Goal: Task Accomplishment & Management: Complete application form

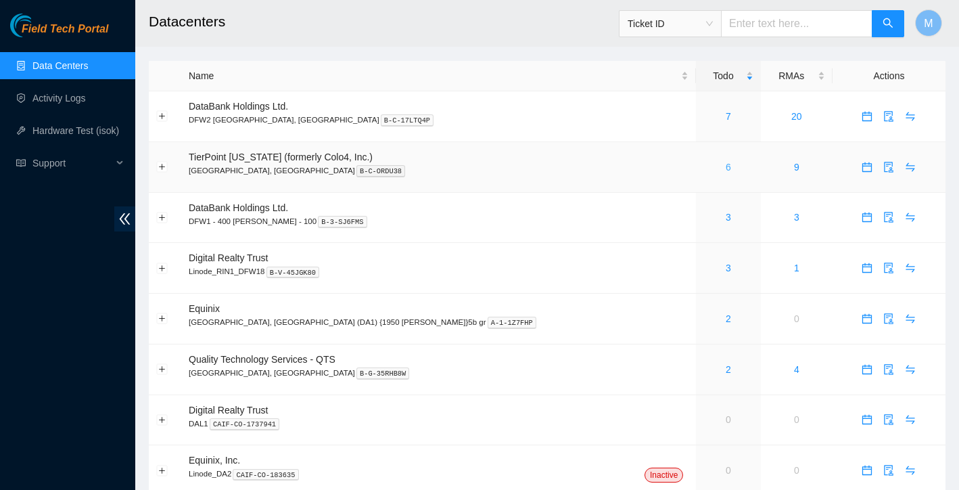
click at [726, 170] on link "6" at bounding box center [728, 167] width 5 height 11
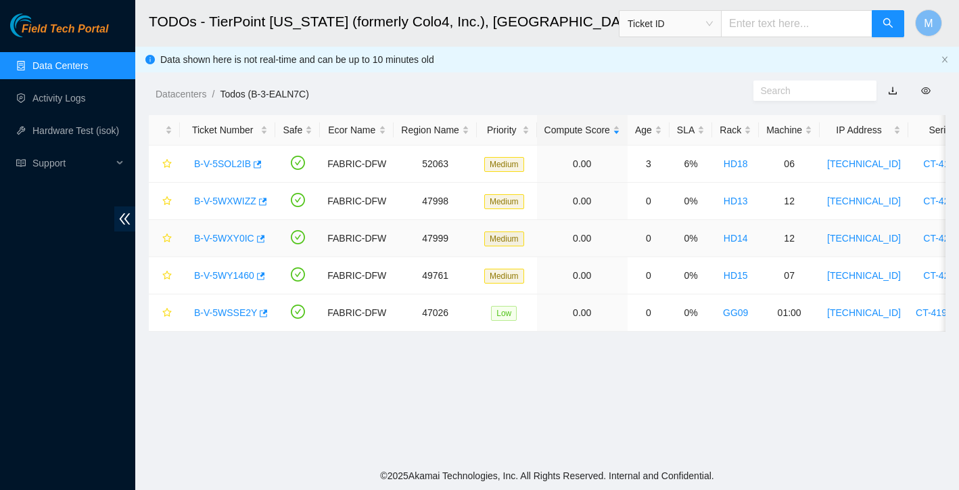
click at [233, 237] on link "B-V-5WXY0IC" at bounding box center [224, 238] width 60 height 11
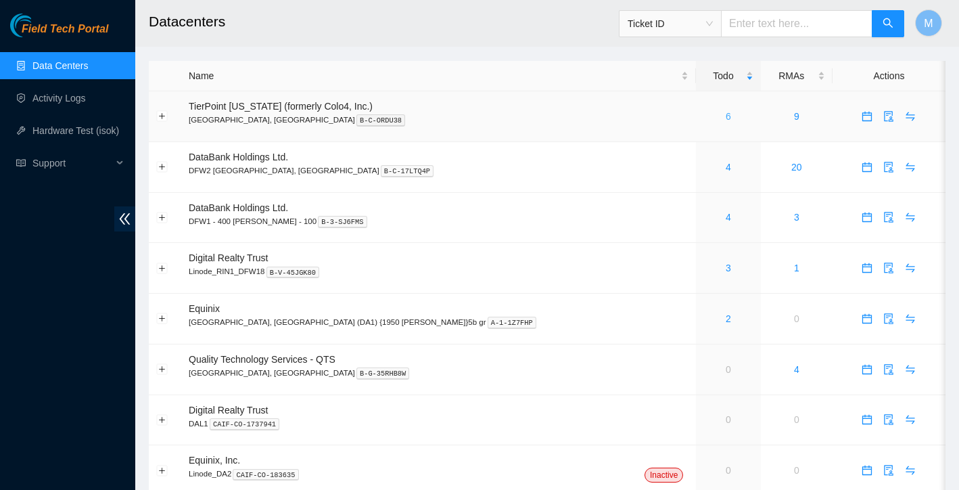
click at [726, 116] on link "6" at bounding box center [728, 116] width 5 height 11
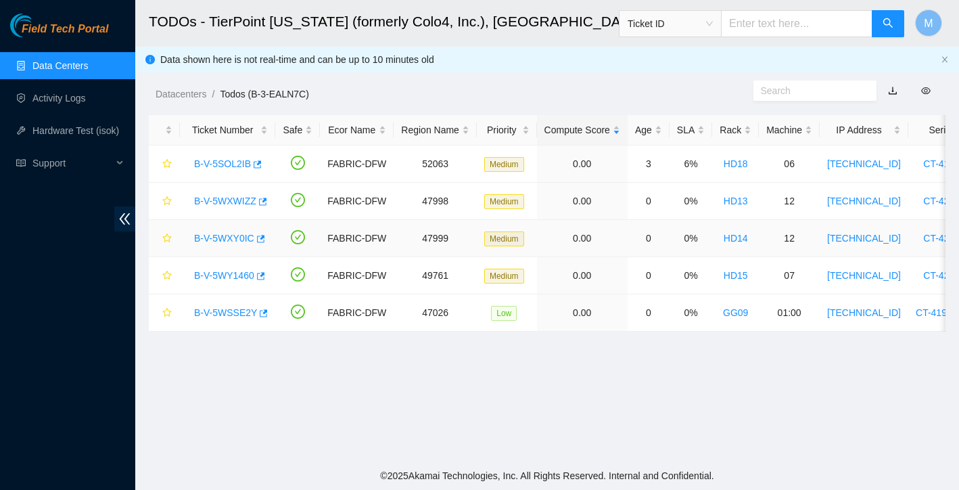
click at [227, 238] on link "B-V-5WXY0IC" at bounding box center [224, 238] width 60 height 11
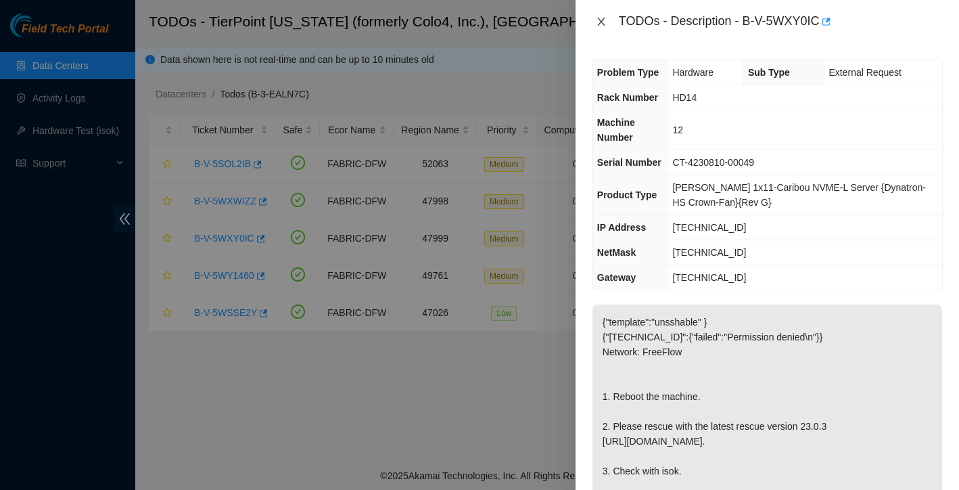
click at [600, 20] on icon "close" at bounding box center [600, 22] width 7 height 8
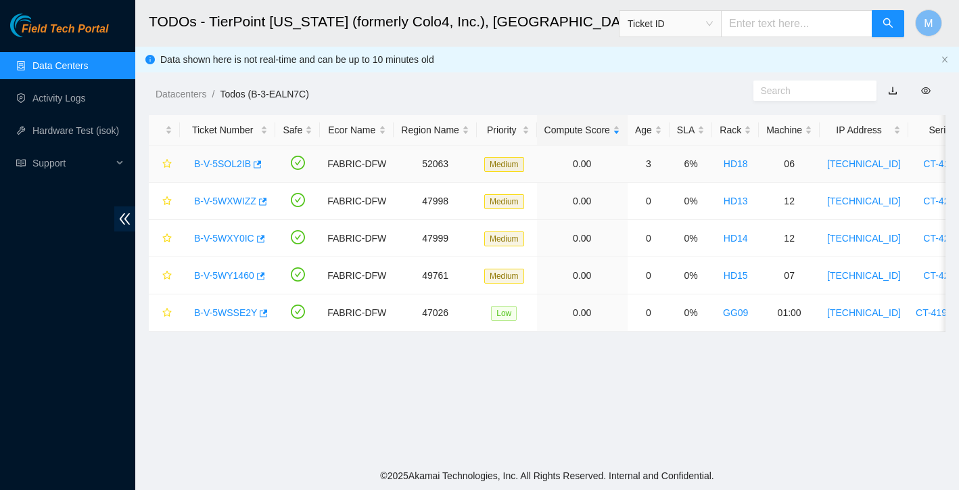
click at [227, 166] on link "B-V-5SOL2IB" at bounding box center [222, 163] width 57 height 11
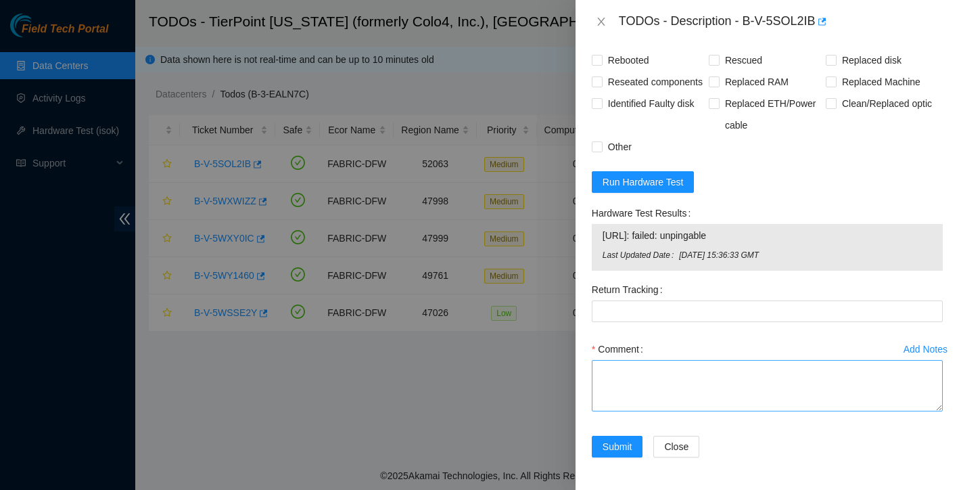
scroll to position [1158, 0]
click at [751, 387] on textarea "Comment" at bounding box center [767, 385] width 351 height 51
paste textarea "Ticket: New SN: Bad SN:"
drag, startPoint x: 746, startPoint y: 20, endPoint x: 818, endPoint y: 24, distance: 71.8
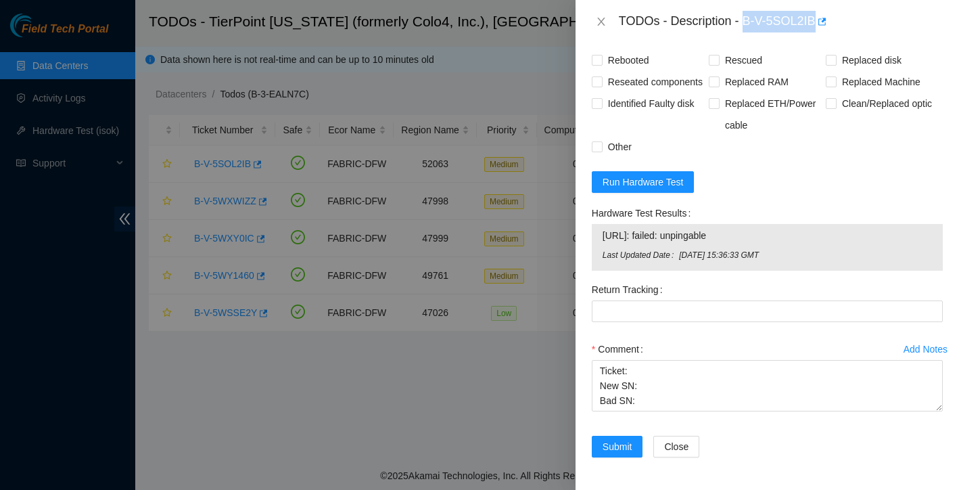
click at [818, 24] on div "TODOs - Description - B-V-5SOL2IB" at bounding box center [781, 22] width 324 height 22
copy div "B-V-5SOL2IB"
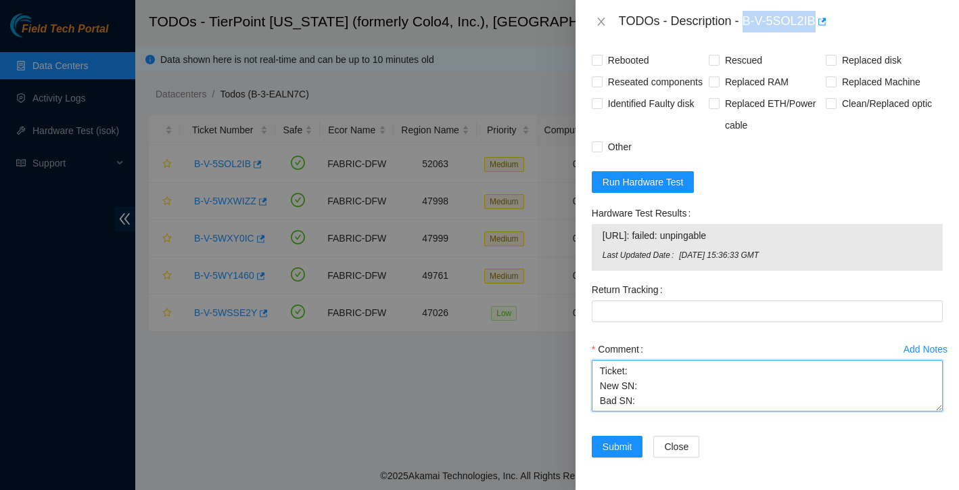
scroll to position [0, 0]
click at [684, 375] on textarea "Ticket: New SN: Bad SN:" at bounding box center [767, 385] width 351 height 51
paste textarea "B-V-5SOL2IB"
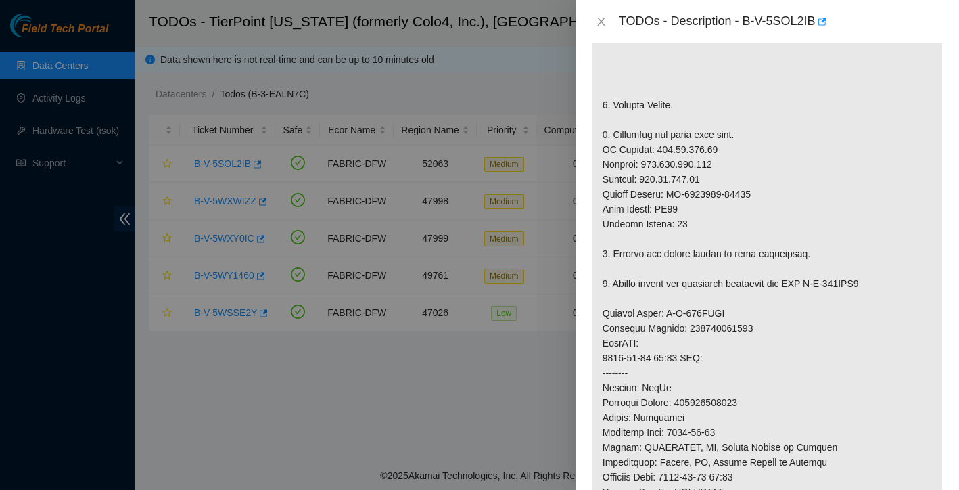
scroll to position [366, 0]
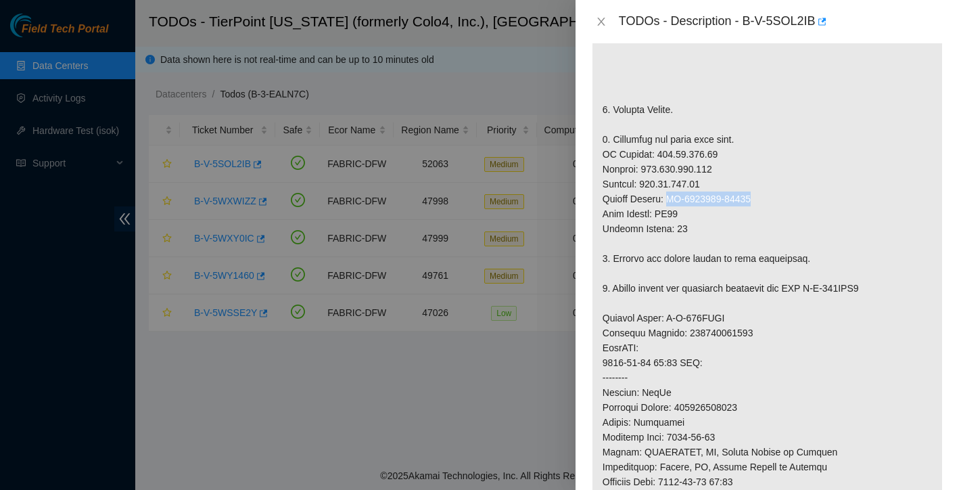
drag, startPoint x: 671, startPoint y: 183, endPoint x: 772, endPoint y: 184, distance: 101.5
click at [772, 184] on p at bounding box center [767, 310] width 350 height 794
copy p "CT-4170125-00549"
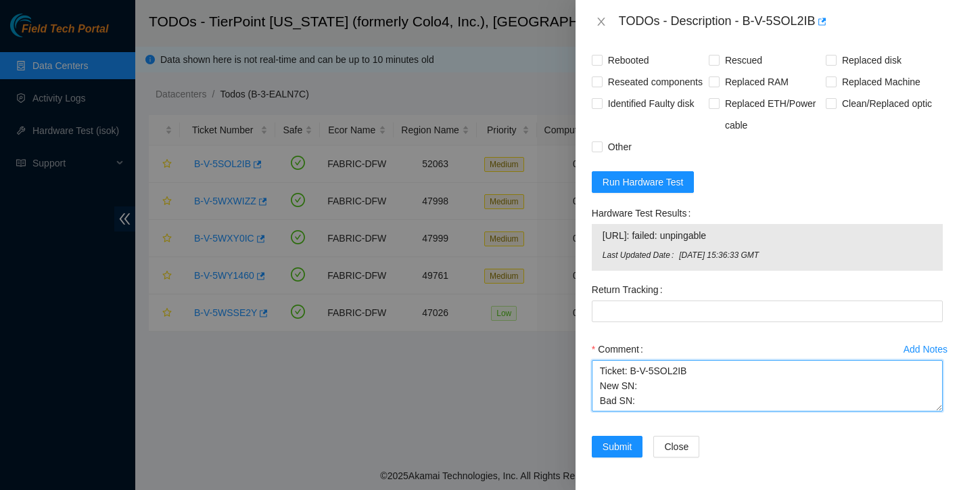
scroll to position [1158, 0]
click at [688, 381] on textarea "Ticket: B-V-5SOL2IB New SN: Bad SN:" at bounding box center [767, 385] width 351 height 51
paste textarea "CT-4170125-00549"
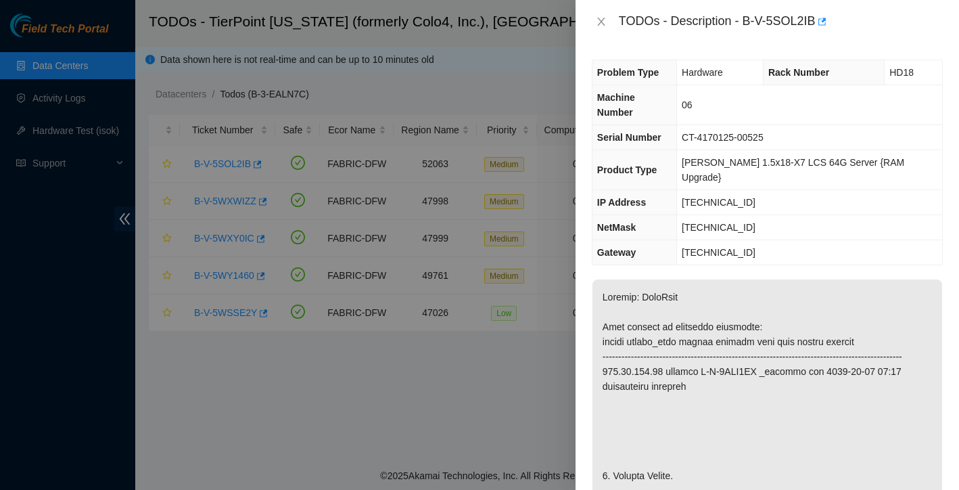
scroll to position [0, 0]
drag, startPoint x: 697, startPoint y: 121, endPoint x: 791, endPoint y: 122, distance: 94.7
click at [791, 125] on td "CT-4170125-00525" at bounding box center [809, 137] width 265 height 25
copy span "CT-4170125-00525"
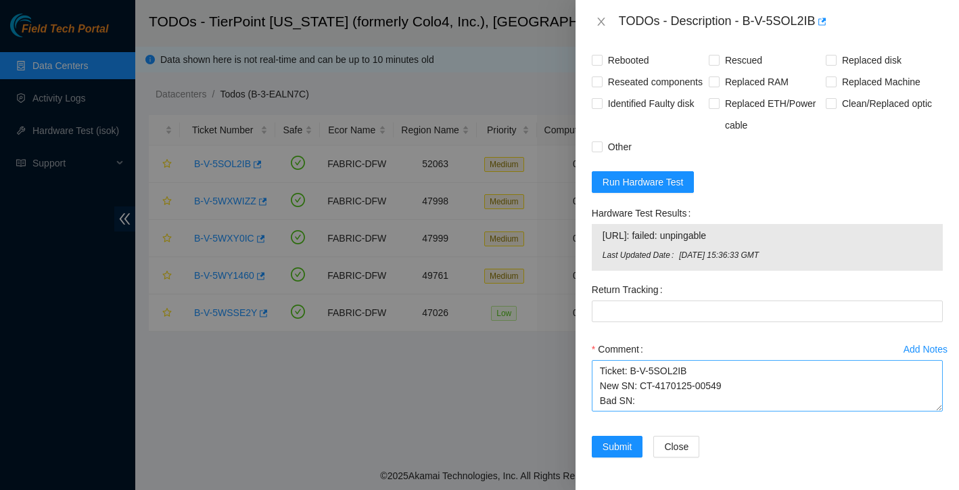
scroll to position [1158, 0]
click at [641, 399] on textarea "Ticket: B-V-5SOL2IB New SN: CT-4170125-00549 Bad SN:" at bounding box center [767, 385] width 351 height 51
paste textarea "CT-4170125-00525"
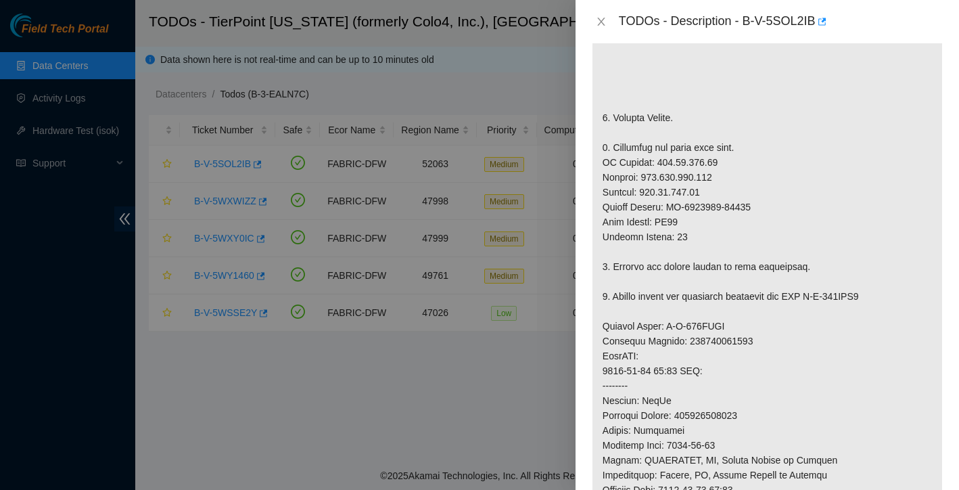
scroll to position [367, 0]
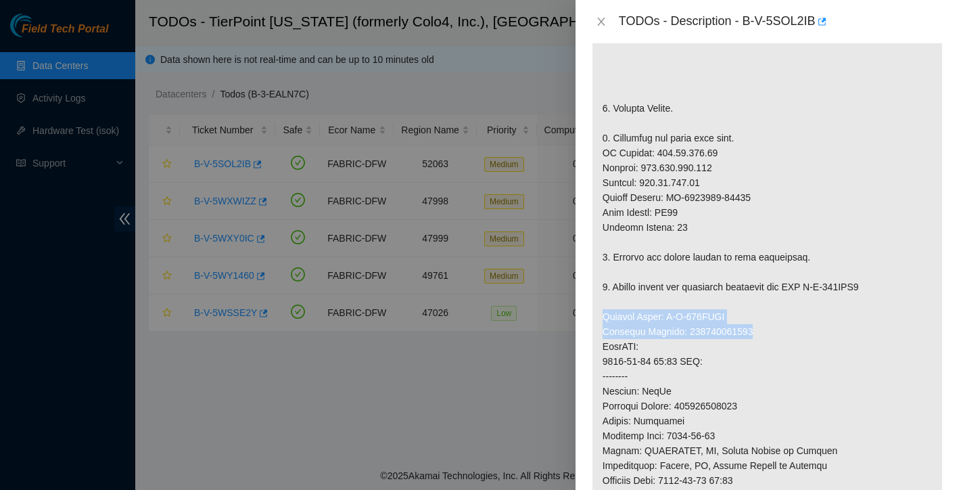
drag, startPoint x: 603, startPoint y: 300, endPoint x: 762, endPoint y: 319, distance: 160.1
click at [762, 319] on p at bounding box center [767, 309] width 350 height 794
copy p "Service Order: B-W-157FTLO Tracking Numbers: 417328428137"
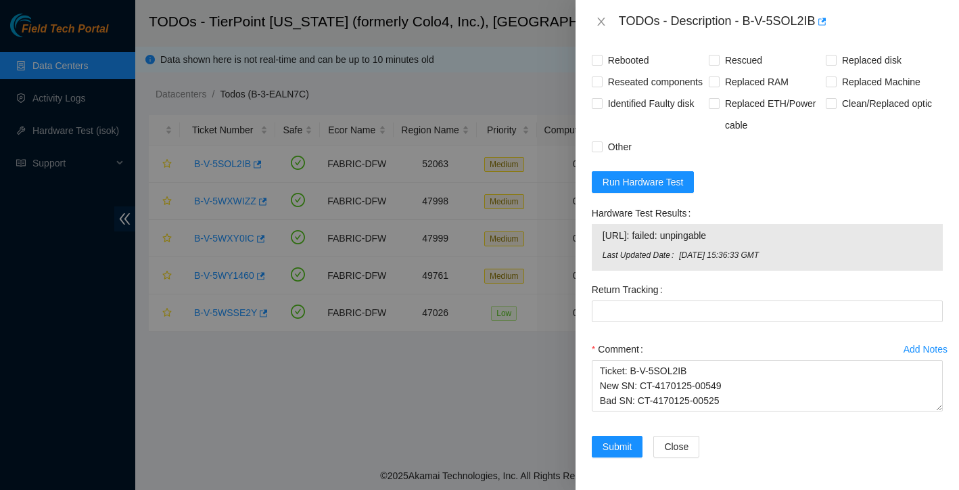
scroll to position [1158, 0]
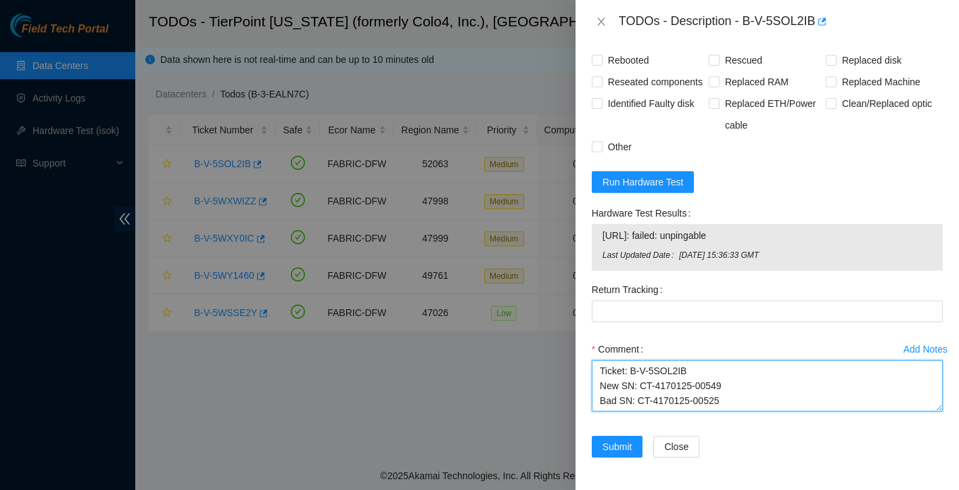
click at [741, 399] on textarea "Ticket: B-V-5SOL2IB New SN: CT-4170125-00549 Bad SN: CT-4170125-00525" at bounding box center [767, 385] width 351 height 51
paste textarea "Service Order: B-W-157FTLO Tracking Numbers: 417328428137"
click at [603, 381] on textarea "Ticket: B-V-5SOL2IB New SN: CT-4170125-00549 Bad SN: CT-4170125-00525 Service O…" at bounding box center [767, 385] width 351 height 51
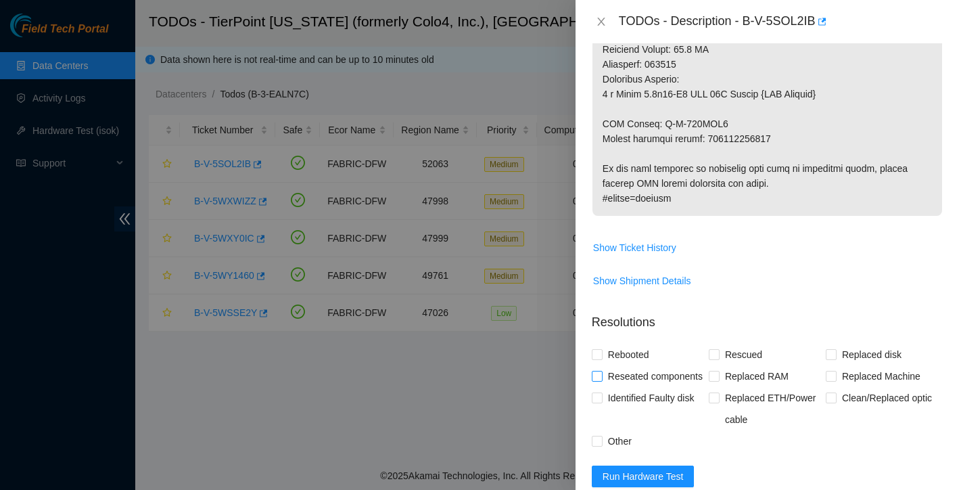
scroll to position [789, 0]
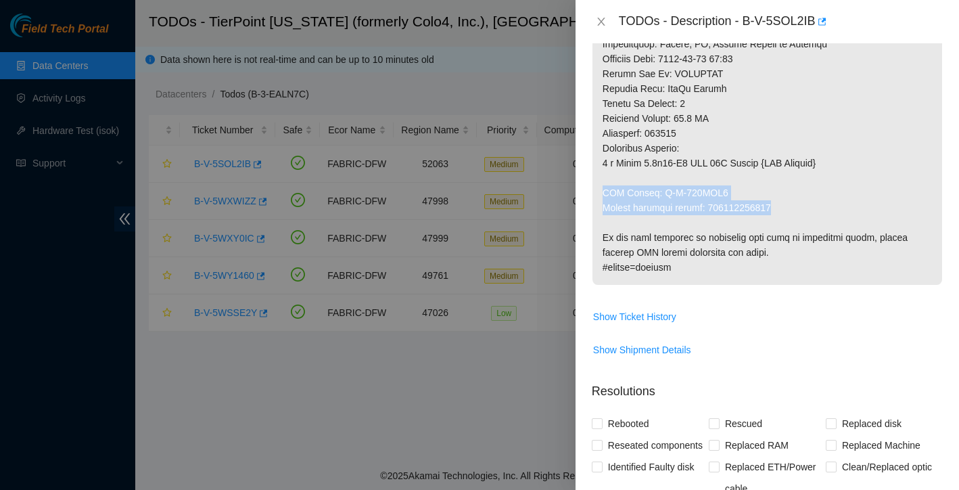
drag, startPoint x: 604, startPoint y: 178, endPoint x: 794, endPoint y: 192, distance: 190.6
copy p "RMA Return: B-W-157FTM7 Return tracking number: 417328428148"
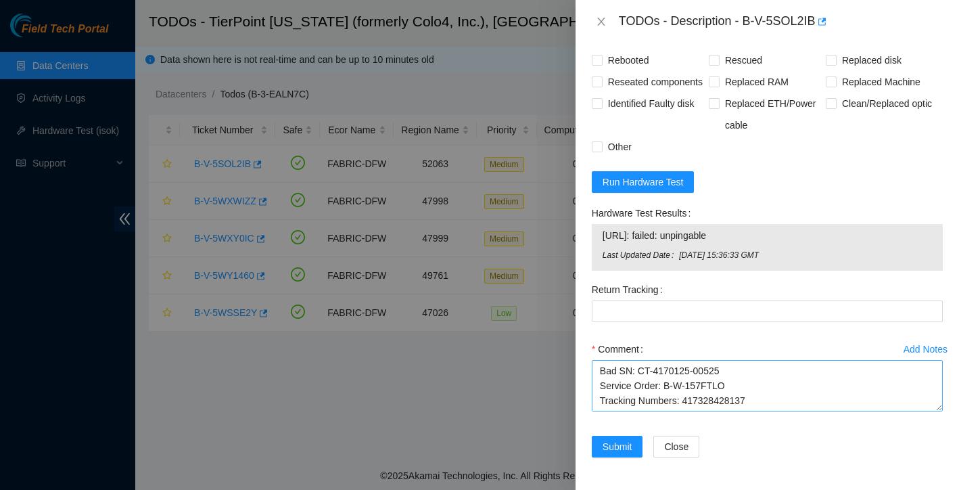
scroll to position [1158, 0]
click at [782, 376] on textarea "Ticket: B-V-5SOL2IB New SN: CT-4170125-00549 Bad SN: CT-4170125-00525 Service O…" at bounding box center [767, 385] width 351 height 51
paste textarea "RMA Return: B-W-157FTM7 Return tracking number: 417328428148"
click at [605, 400] on textarea "Ticket: B-V-5SOL2IB New SN: CT-4170125-00549 Bad SN: CT-4170125-00525 Service O…" at bounding box center [767, 385] width 351 height 51
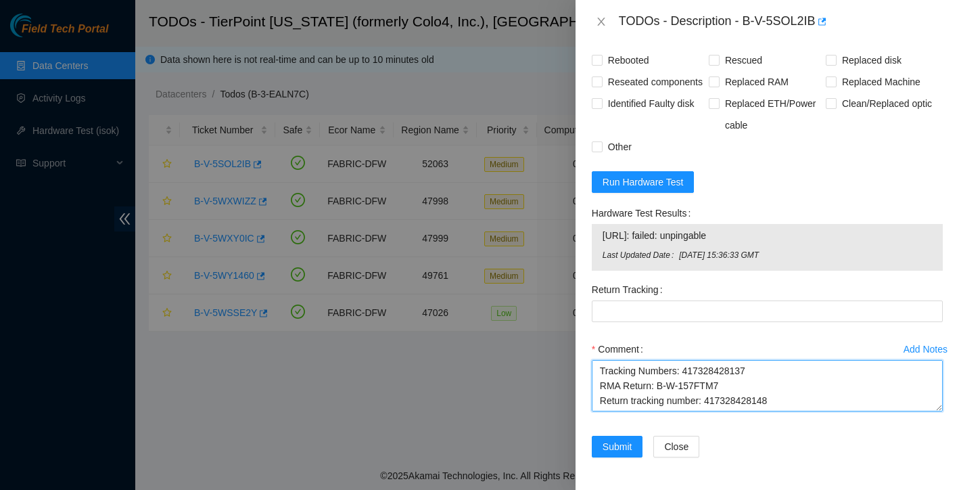
drag, startPoint x: 709, startPoint y: 398, endPoint x: 781, endPoint y: 396, distance: 71.7
click at [780, 396] on textarea "Ticket: B-V-5SOL2IB New SN: CT-4170125-00549 Bad SN: CT-4170125-00525 Service O…" at bounding box center [767, 385] width 351 height 51
type textarea "Ticket: B-V-5SOL2IB New SN: CT-4170125-00549 Bad SN: CT-4170125-00525 Service O…"
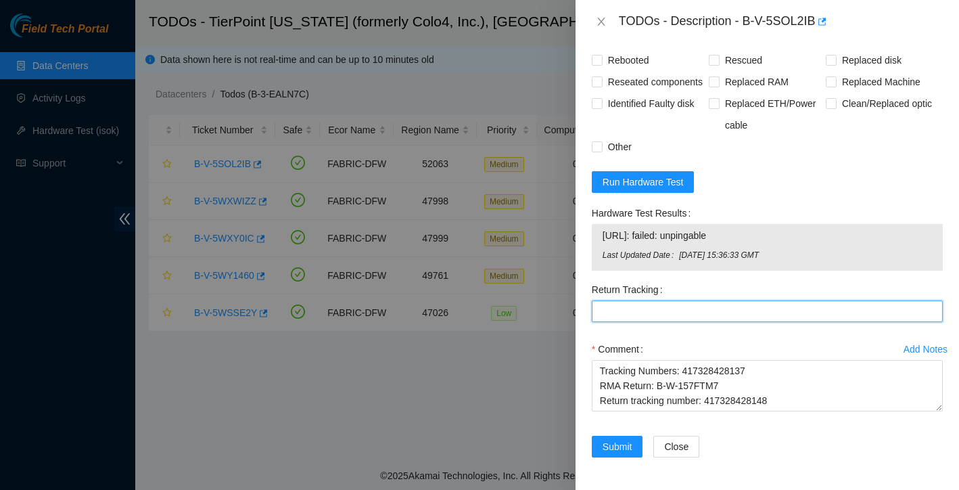
click at [694, 316] on Tracking "Return Tracking" at bounding box center [767, 311] width 351 height 22
paste Tracking "417328428148"
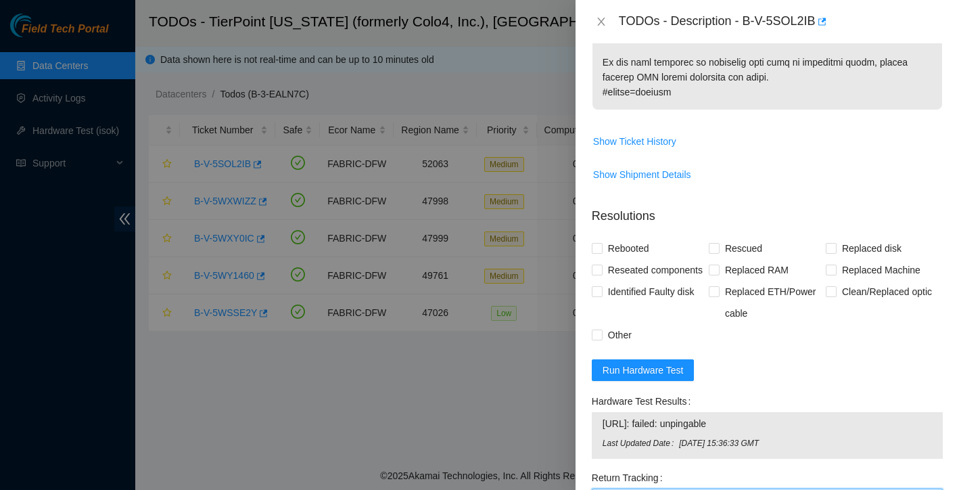
scroll to position [797, 0]
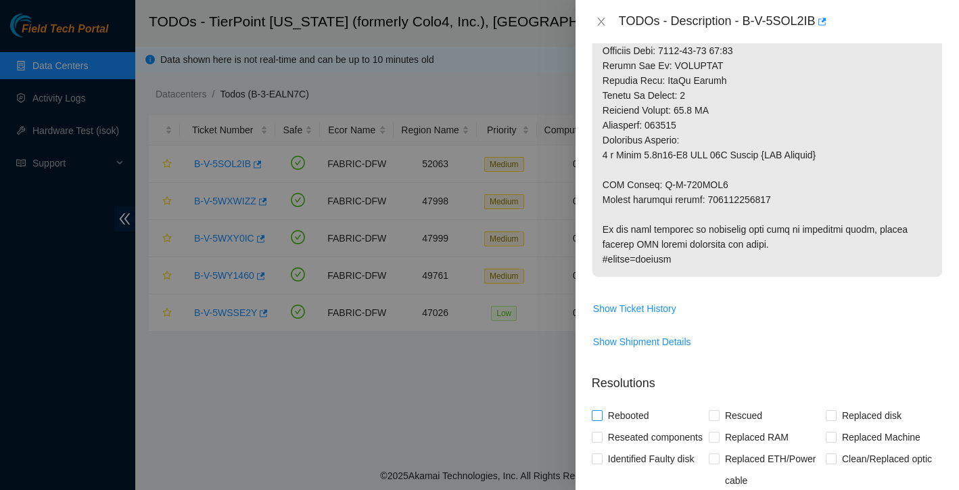
type Tracking "417328428148"
click at [595, 410] on input "Rebooted" at bounding box center [596, 414] width 9 height 9
checkbox input "true"
click at [714, 410] on input "Rescued" at bounding box center [713, 414] width 9 height 9
checkbox input "true"
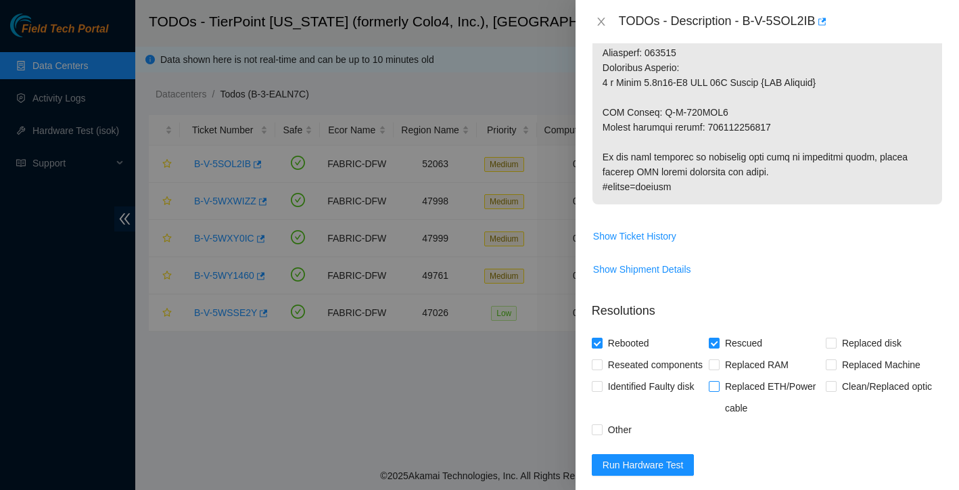
scroll to position [891, 0]
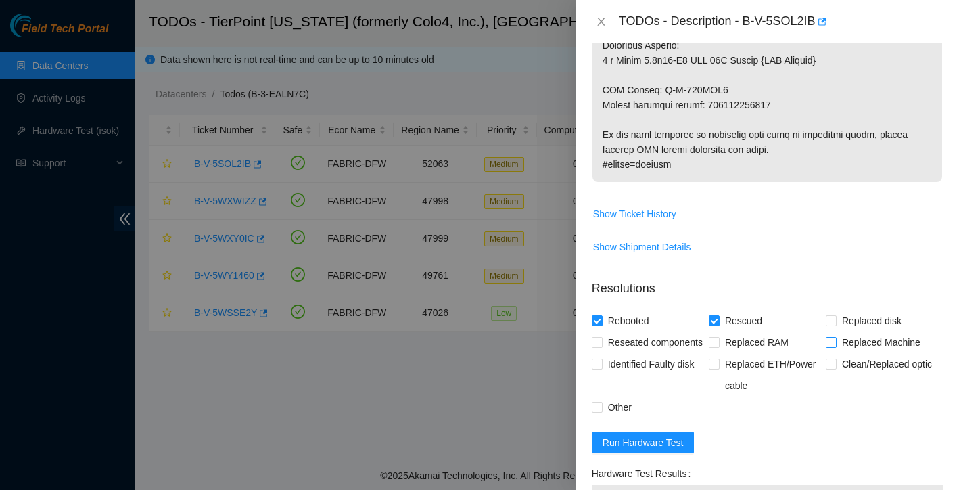
click at [832, 335] on label "Replaced Machine" at bounding box center [876, 342] width 100 height 22
click at [832, 337] on input "Replaced Machine" at bounding box center [830, 341] width 9 height 9
checkbox input "true"
click at [604, 331] on span "Reseated components" at bounding box center [656, 342] width 106 height 22
click at [601, 337] on input "Reseated components" at bounding box center [596, 341] width 9 height 9
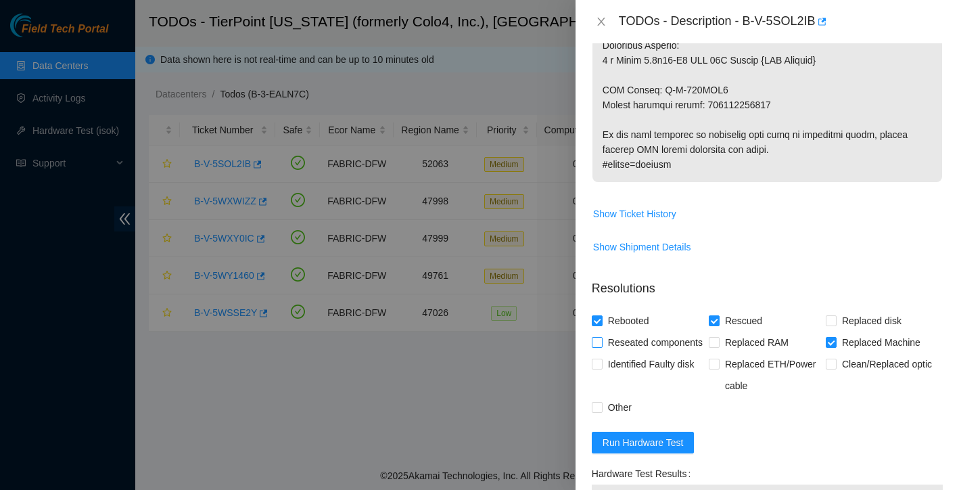
checkbox input "true"
click at [596, 411] on input "Other" at bounding box center [596, 406] width 9 height 9
checkbox input "true"
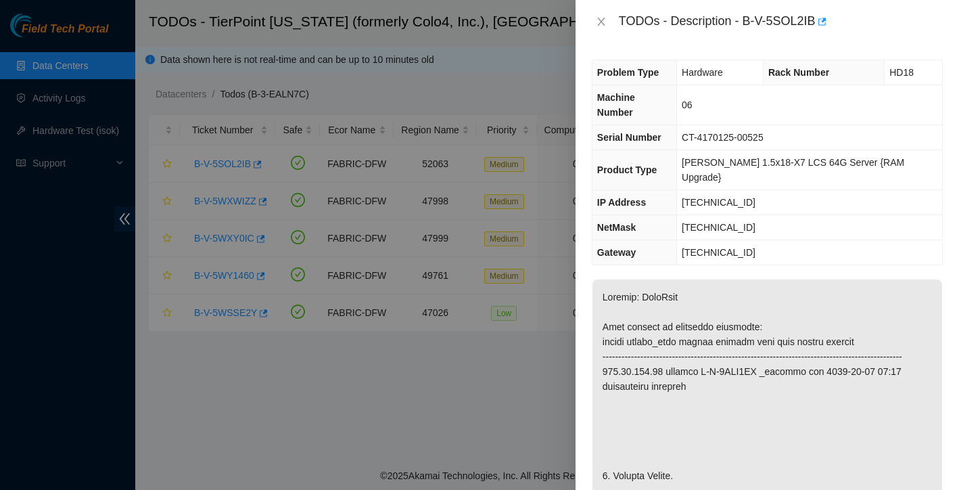
scroll to position [0, 0]
drag, startPoint x: 745, startPoint y: 20, endPoint x: 818, endPoint y: 20, distance: 73.0
click at [818, 20] on div "TODOs - Description - B-V-5SOL2IB" at bounding box center [781, 22] width 324 height 22
copy div "B-V-5SOL2IB"
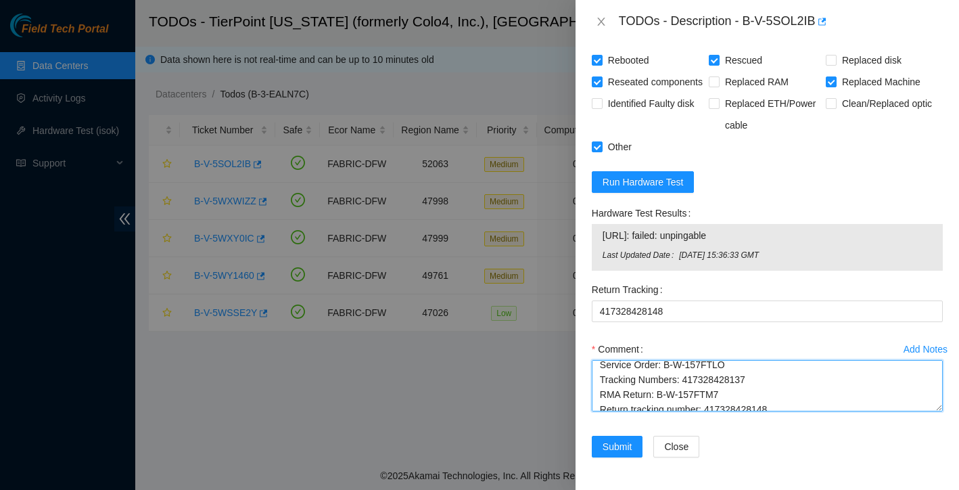
scroll to position [60, 0]
drag, startPoint x: 600, startPoint y: 371, endPoint x: 804, endPoint y: 396, distance: 205.1
click at [804, 396] on textarea "Ticket: B-V-5SOL2IB New SN: CT-4170125-00549 Bad SN: CT-4170125-00525 Service O…" at bounding box center [767, 385] width 351 height 51
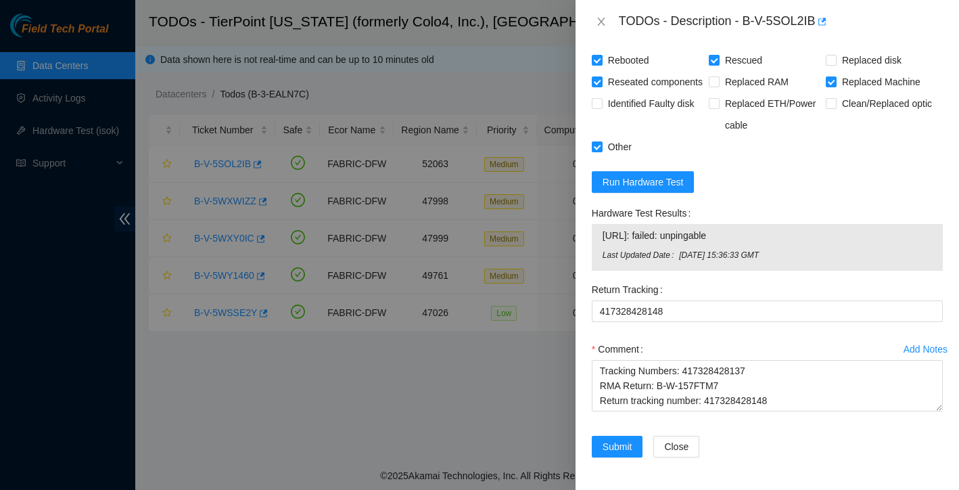
click at [812, 423] on div "Add Notes Comment Ticket: B-V-5SOL2IB New SN: CT-4170125-00549 Bad SN: CT-41701…" at bounding box center [767, 386] width 362 height 97
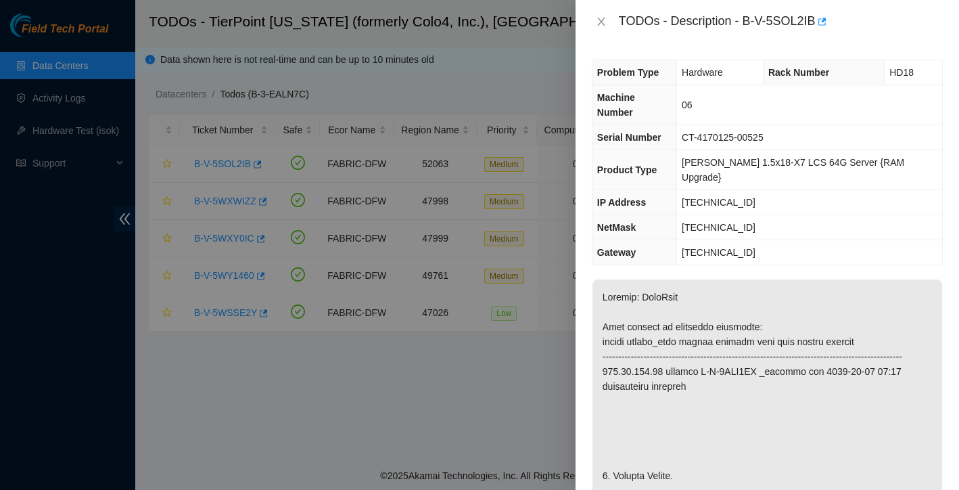
scroll to position [0, 0]
